Goal: Find specific page/section: Find specific page/section

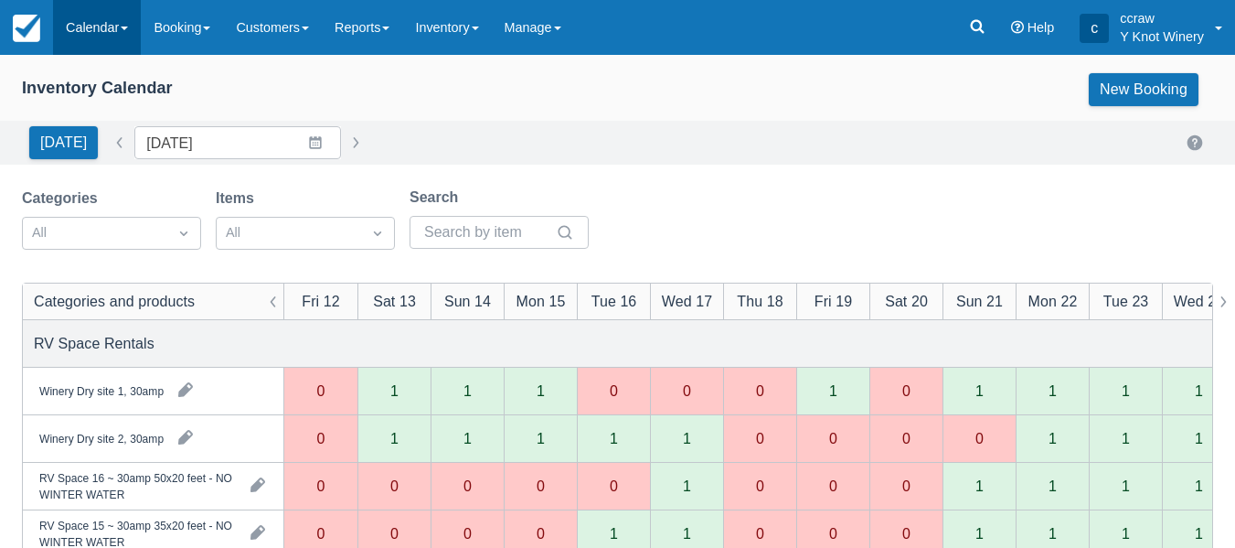
click at [97, 30] on link "Calendar" at bounding box center [97, 27] width 88 height 55
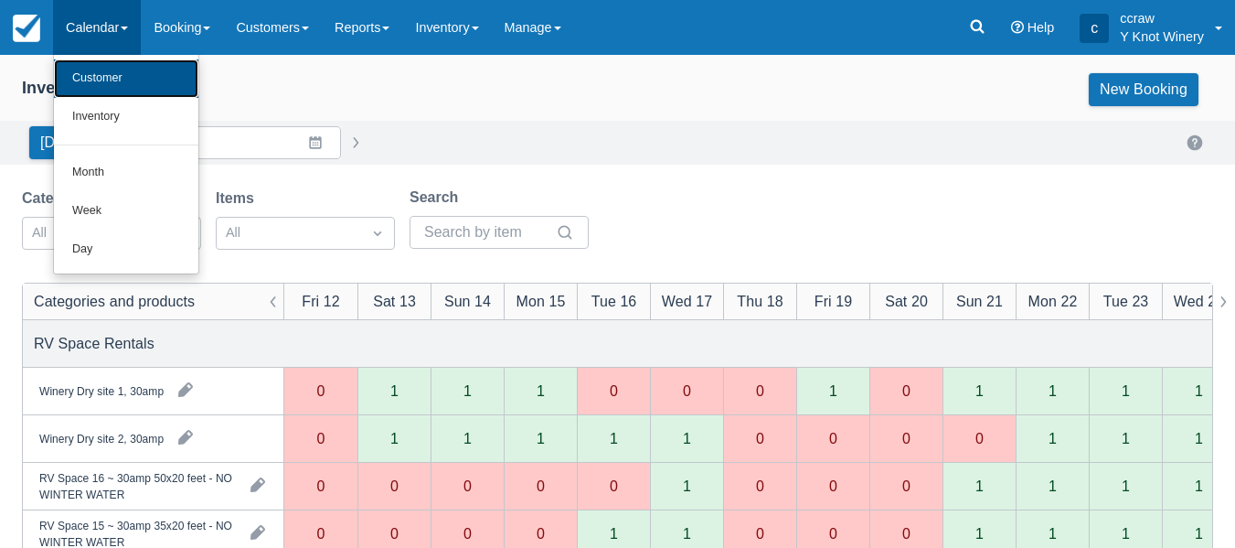
click at [97, 78] on link "Customer" at bounding box center [126, 78] width 144 height 38
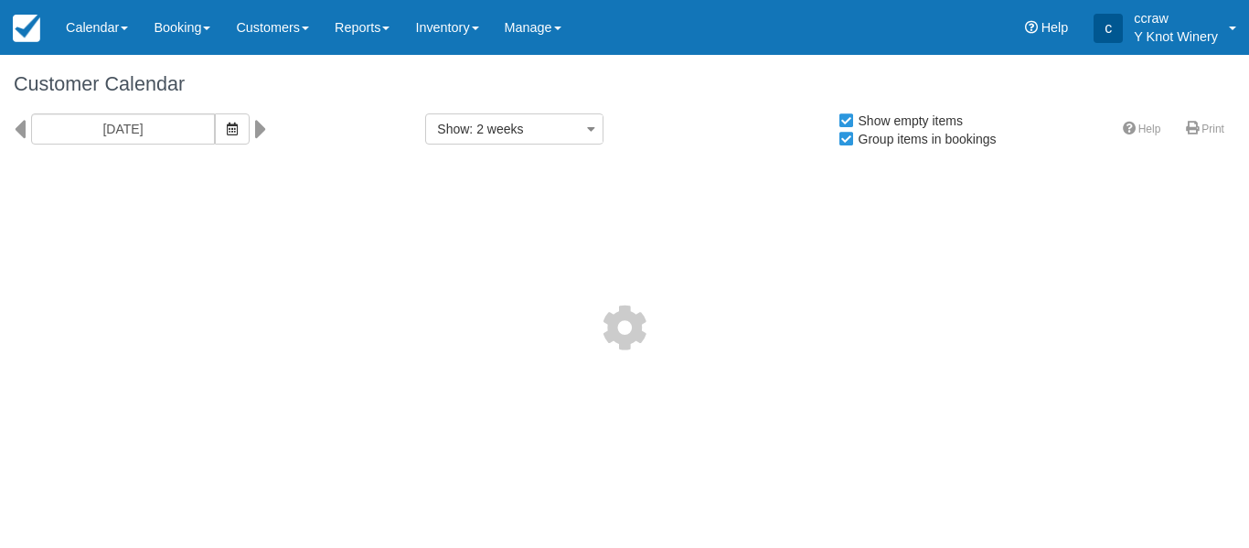
select select
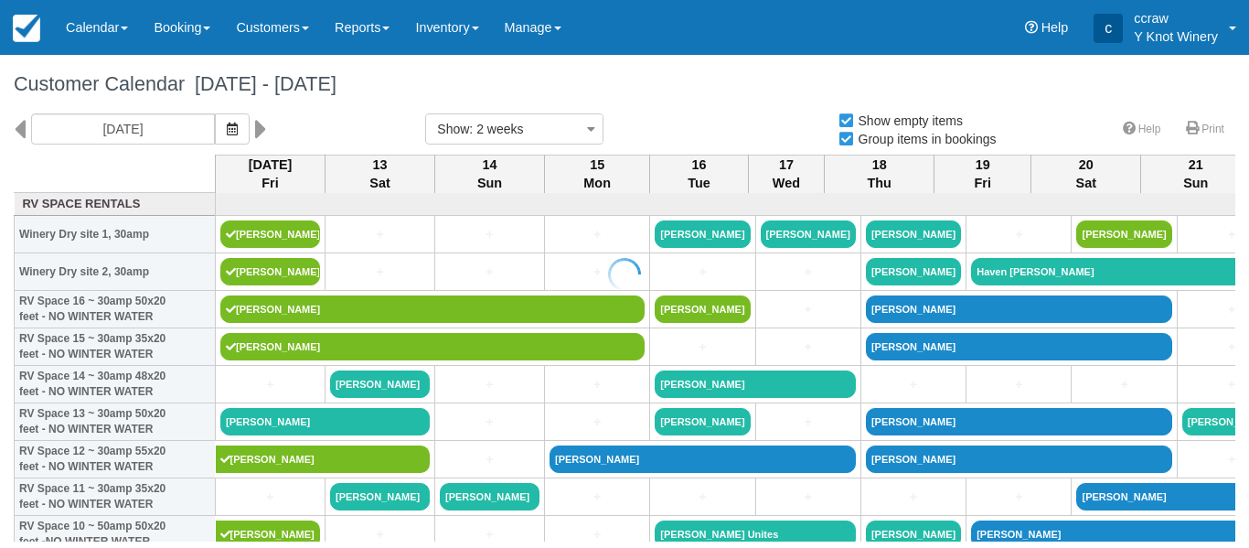
select select
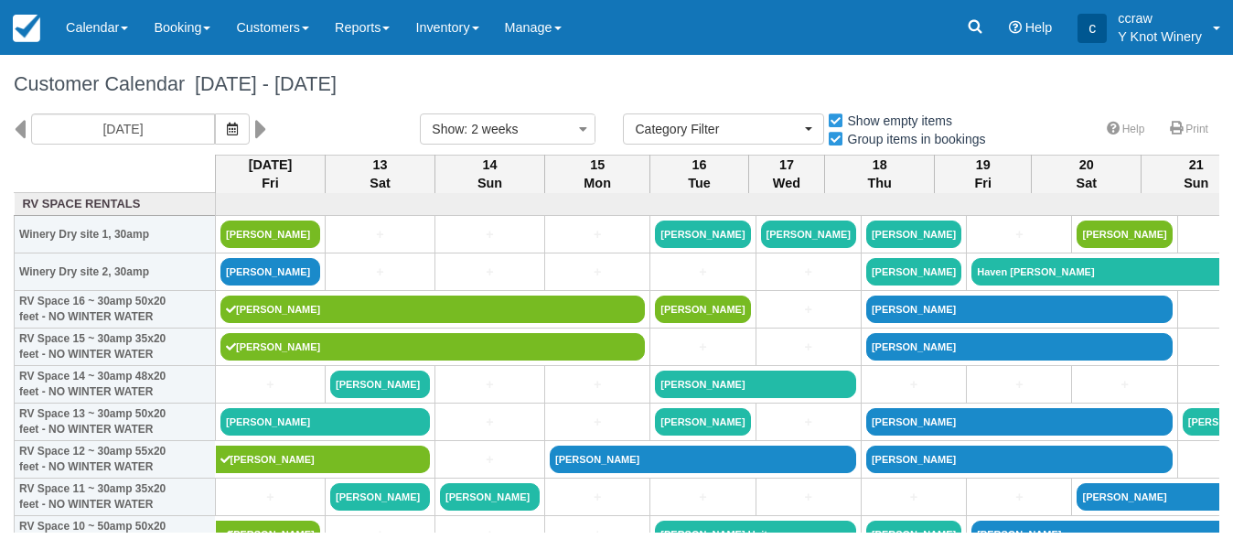
select select
